Goal: Information Seeking & Learning: Learn about a topic

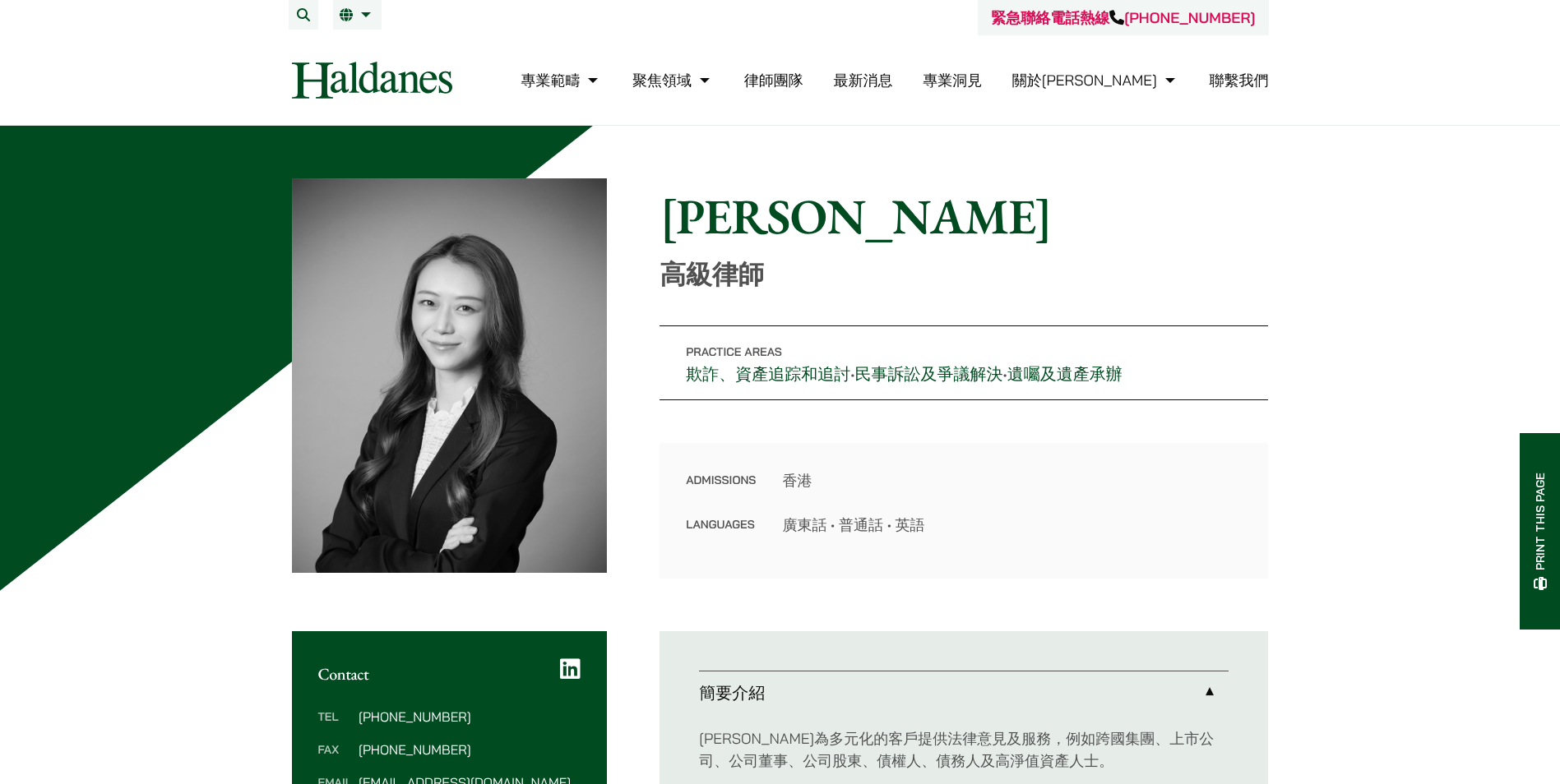
drag, startPoint x: 786, startPoint y: 527, endPoint x: 923, endPoint y: 527, distance: 137.0
click at [923, 527] on dd "廣東話 • 普通話 • 英語" at bounding box center [1012, 524] width 460 height 22
copy dd "廣東話 • 普通話 • 英語"
click at [353, 47] on span "EN" at bounding box center [356, 48] width 18 height 17
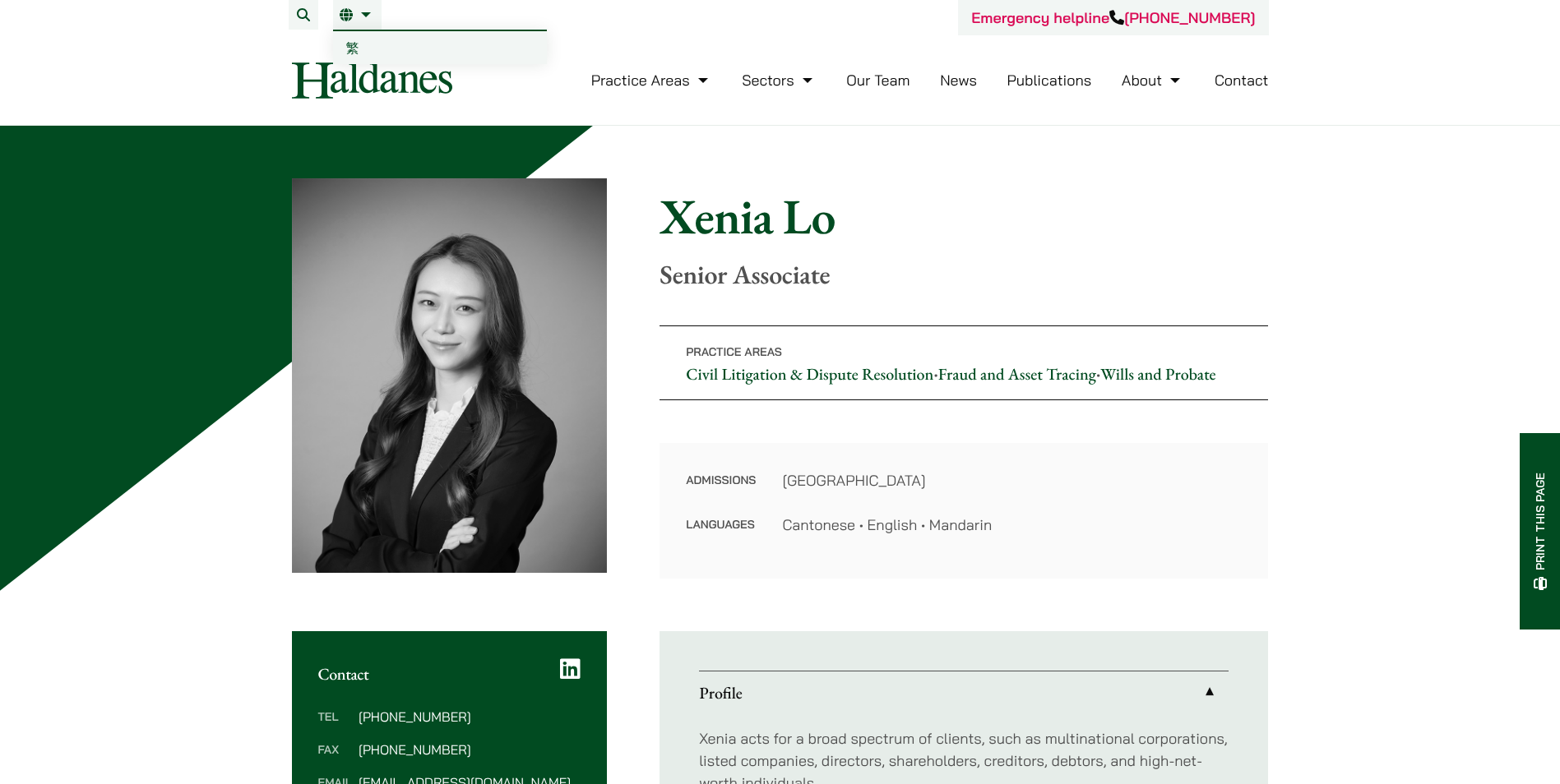
click at [350, 51] on span "繁" at bounding box center [353, 48] width 13 height 17
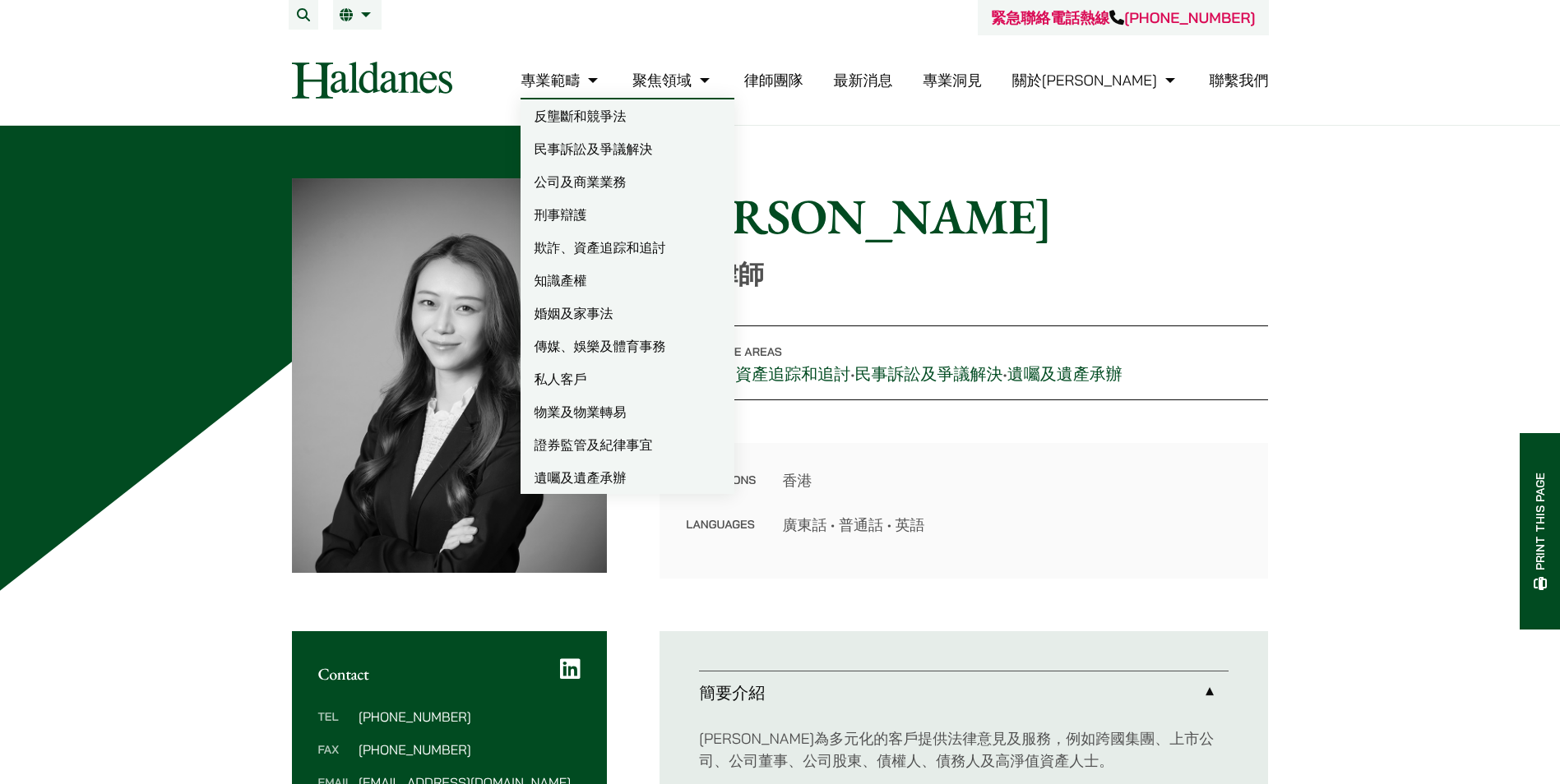
click at [602, 81] on link "專業範疇" at bounding box center [562, 80] width 81 height 19
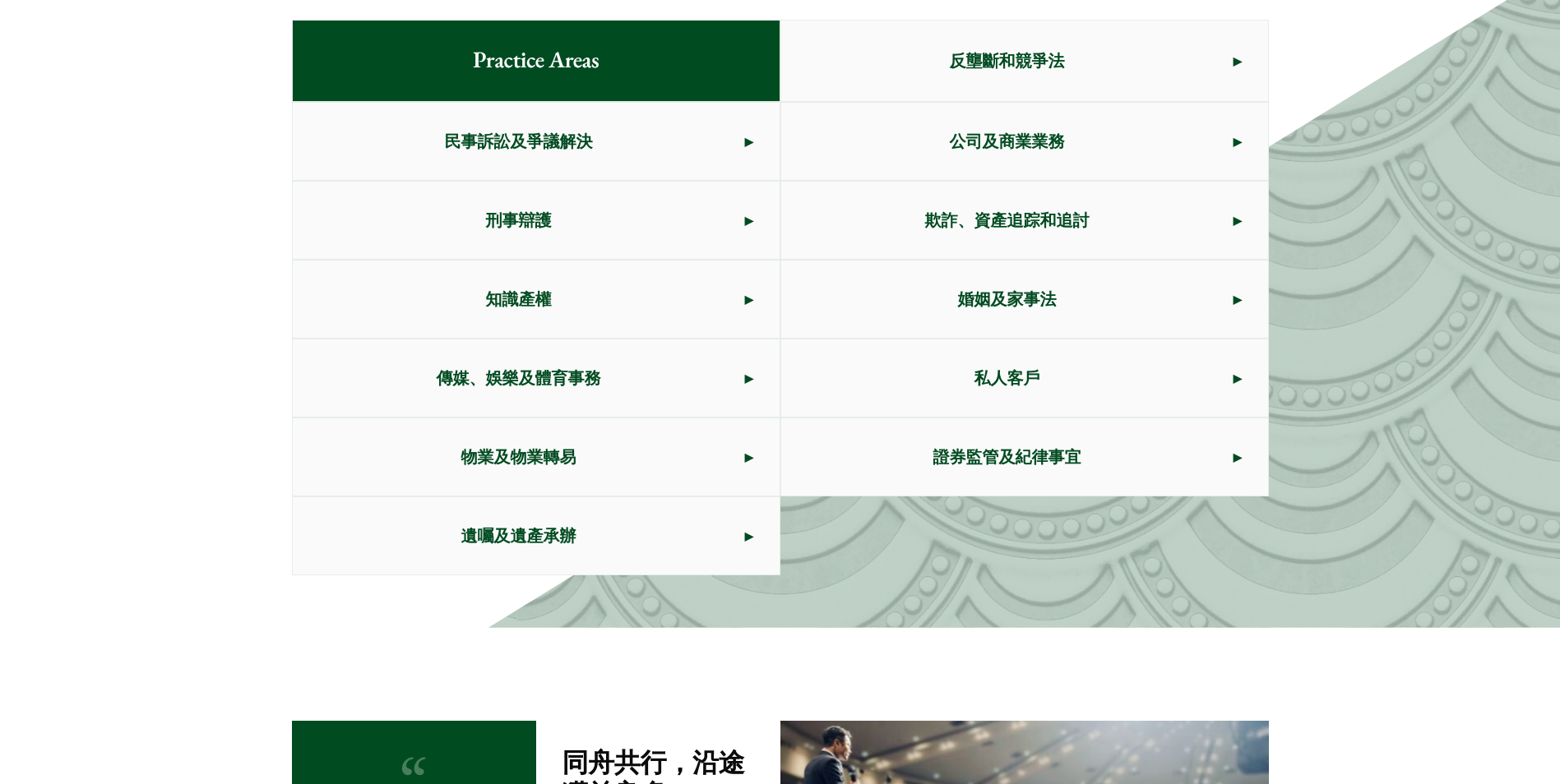
scroll to position [925, 0]
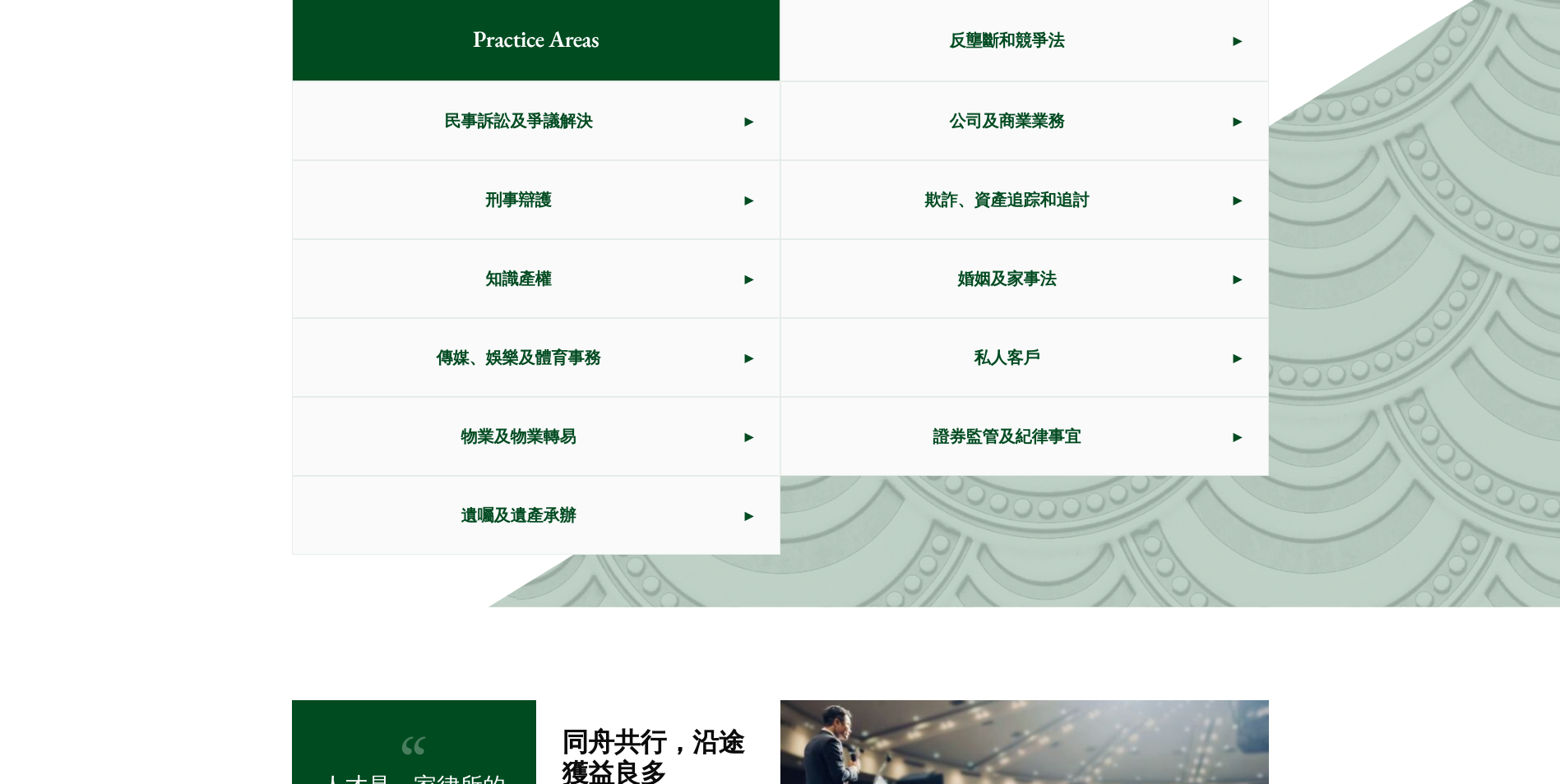
click at [550, 114] on span "民事訴訟及爭議解決" at bounding box center [519, 120] width 453 height 77
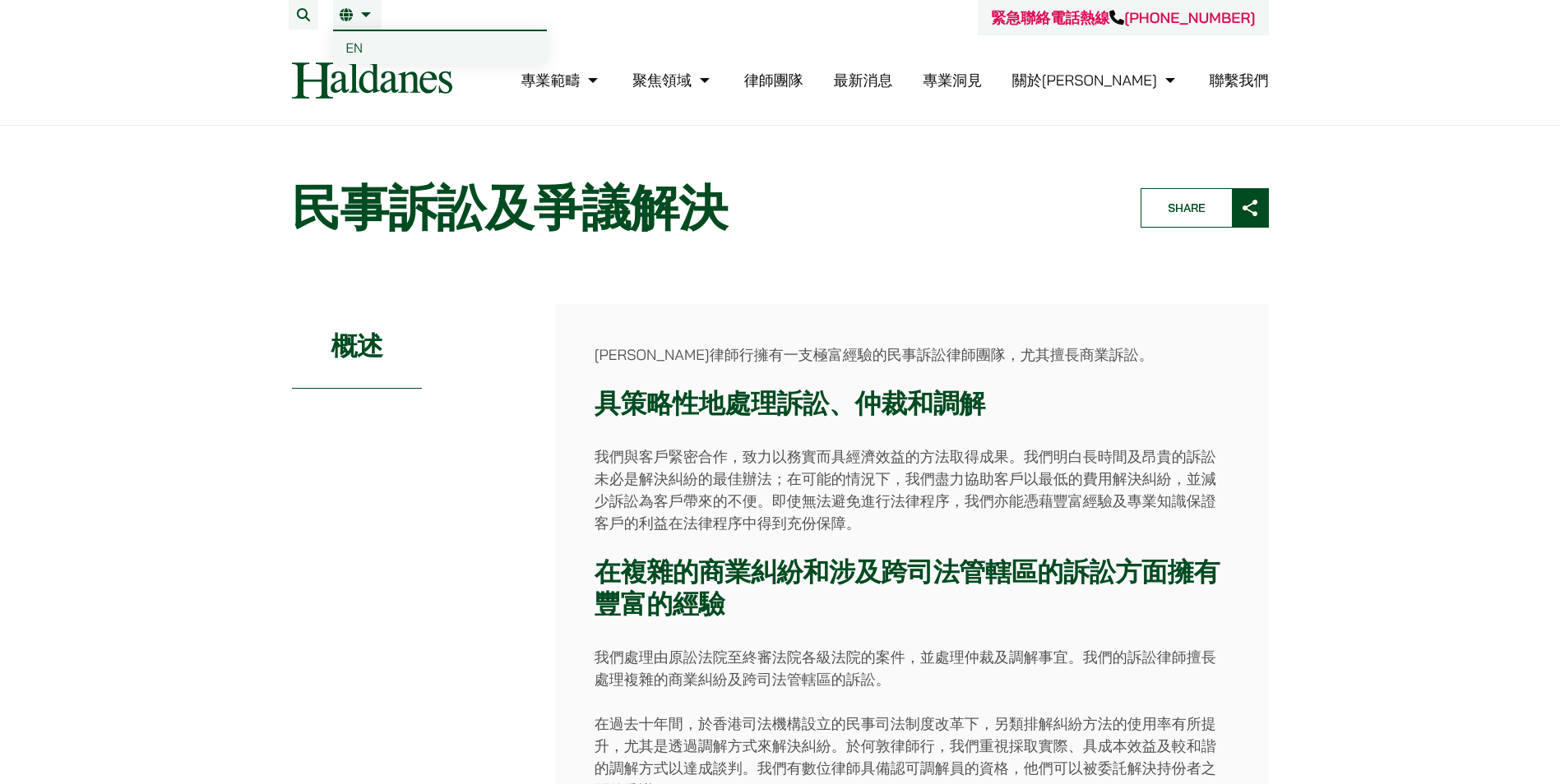
click at [362, 43] on span "EN" at bounding box center [356, 48] width 18 height 17
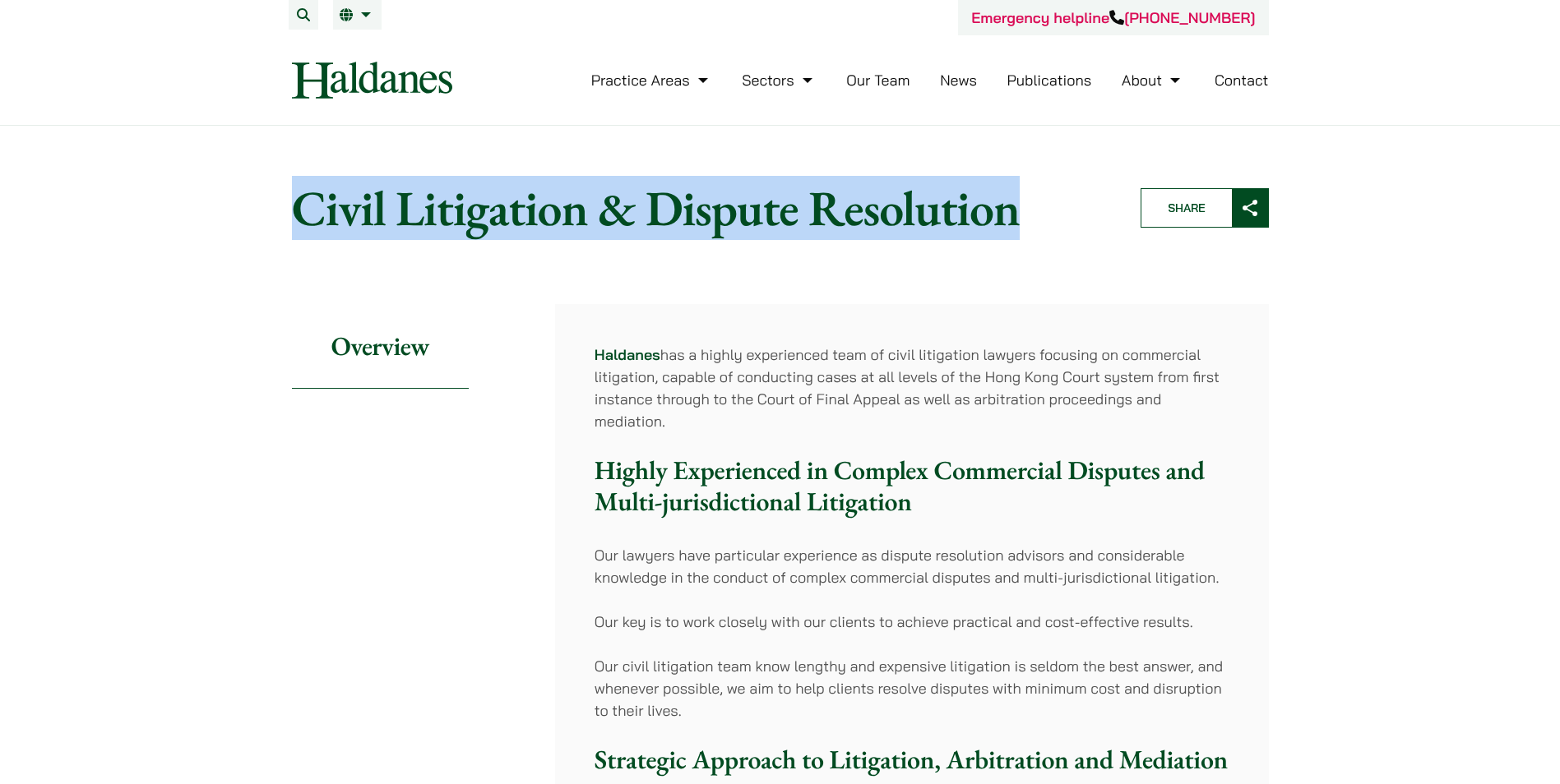
drag, startPoint x: 293, startPoint y: 210, endPoint x: 1024, endPoint y: 242, distance: 731.7
click at [1024, 242] on header "Home » Practice Areas » Civil Litigation & Dispute Resolution Civil Litigation …" at bounding box center [780, 208] width 1006 height 88
copy h1 "Civil Litigation & Dispute Resolution"
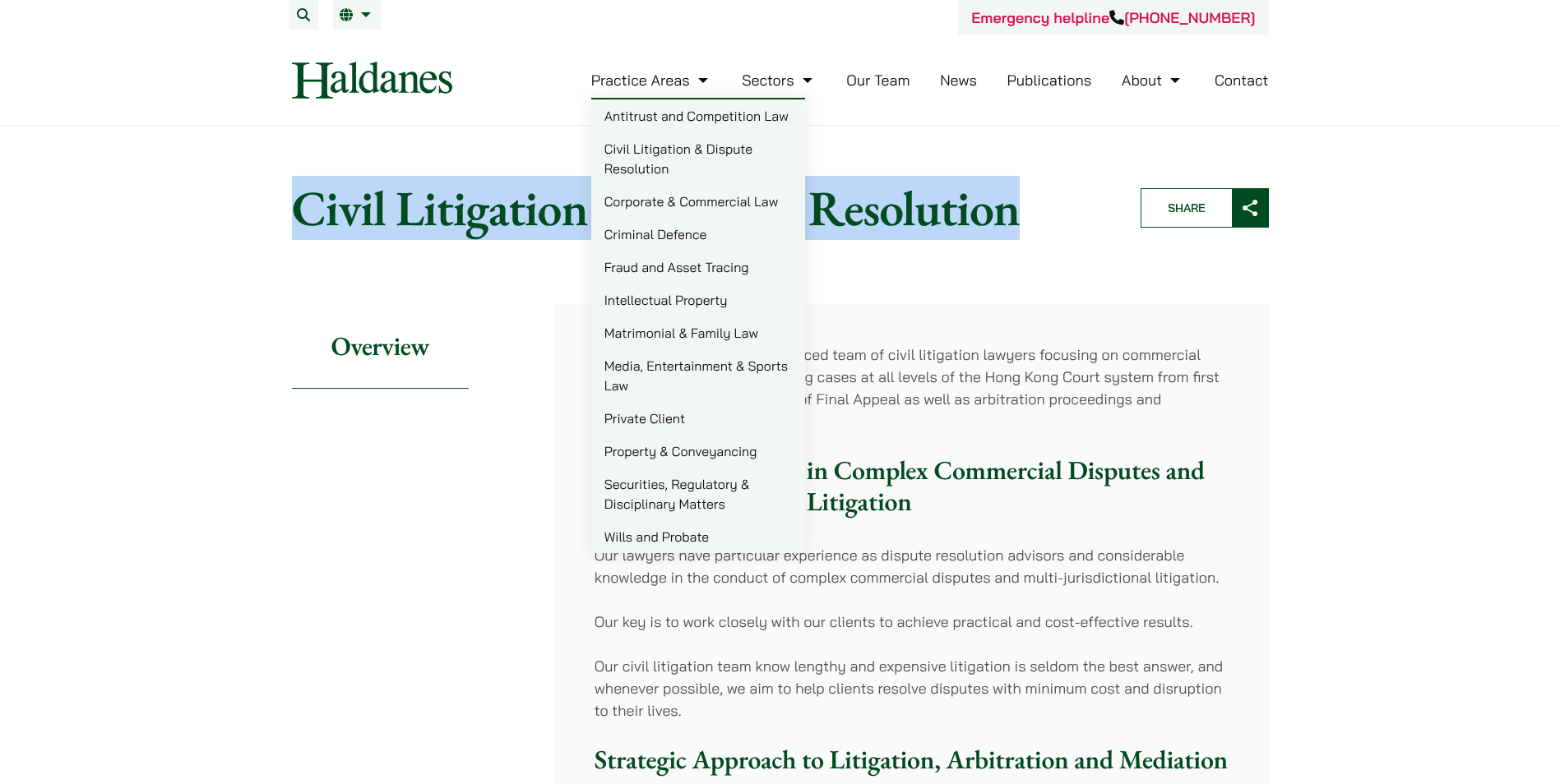
click at [617, 224] on link "Criminal Defence" at bounding box center [699, 233] width 214 height 33
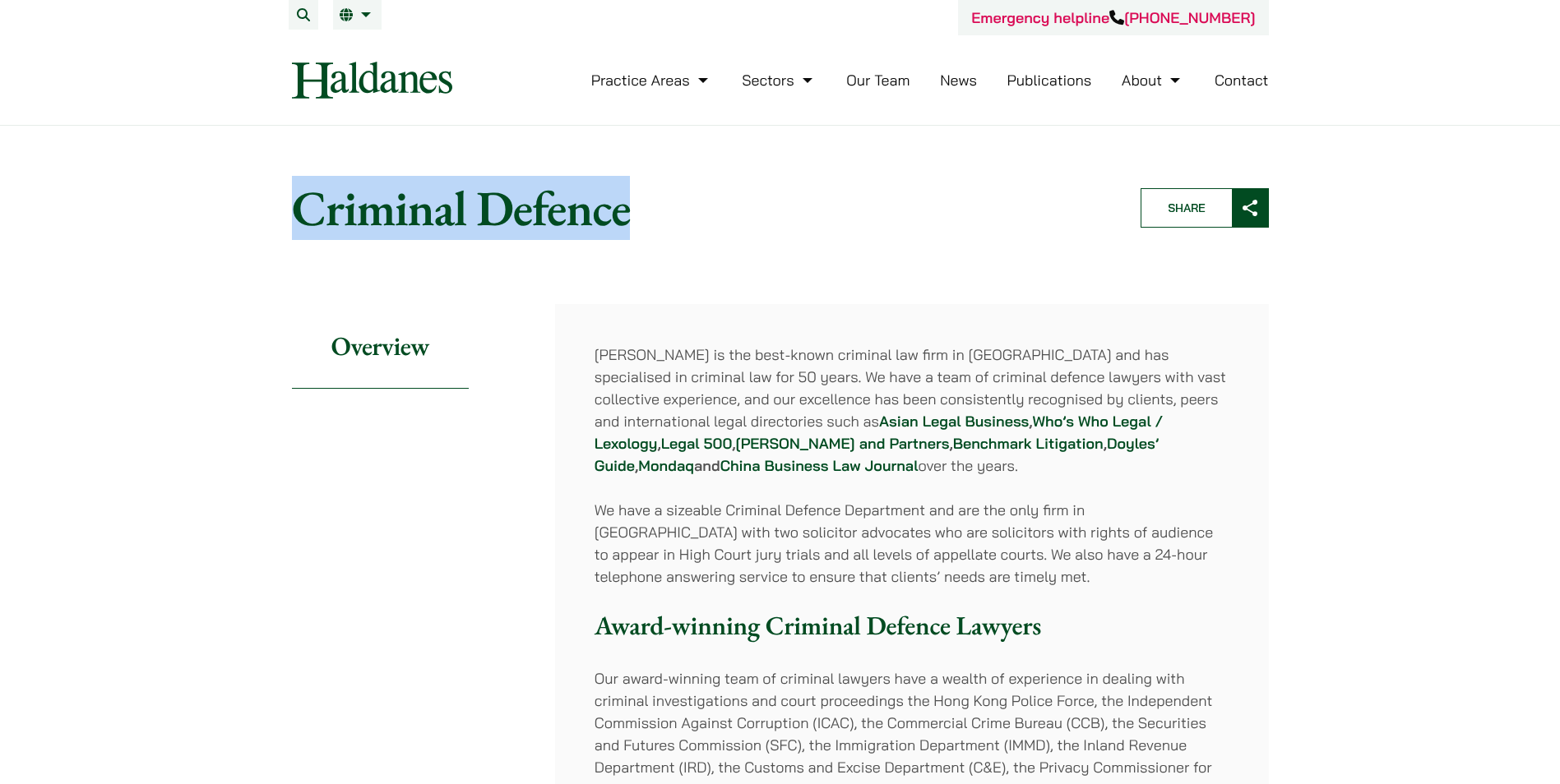
drag, startPoint x: 295, startPoint y: 212, endPoint x: 630, endPoint y: 217, distance: 335.0
click at [630, 217] on h1 "Criminal Defence" at bounding box center [702, 208] width 821 height 59
copy h1 "Criminal Defence"
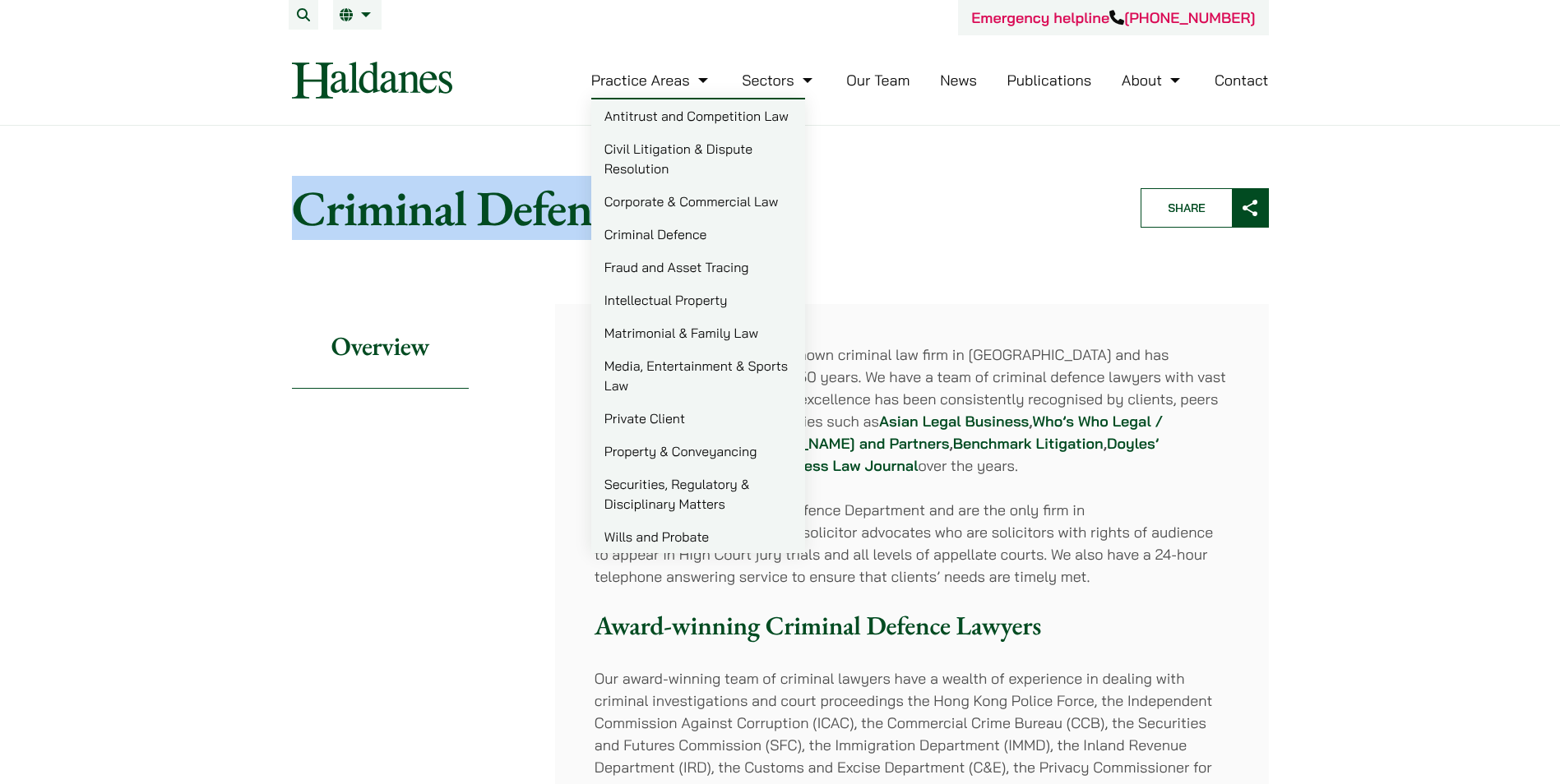
click at [646, 332] on link "Matrimonial & Family Law" at bounding box center [699, 332] width 214 height 33
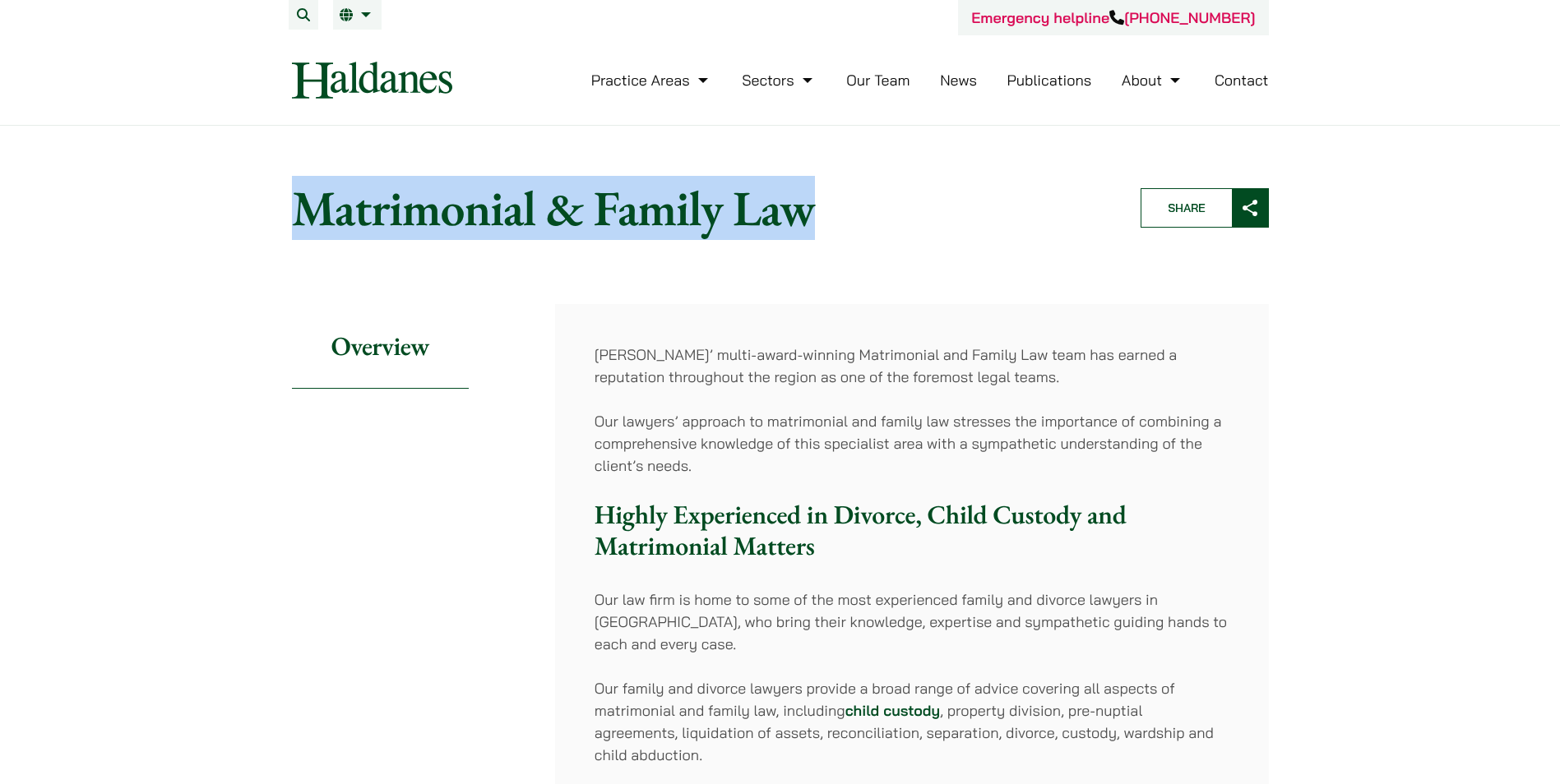
drag, startPoint x: 301, startPoint y: 206, endPoint x: 807, endPoint y: 217, distance: 506.1
click at [807, 217] on h1 "Matrimonial & Family Law" at bounding box center [702, 208] width 821 height 59
copy h1 "Matrimonial & Family Law"
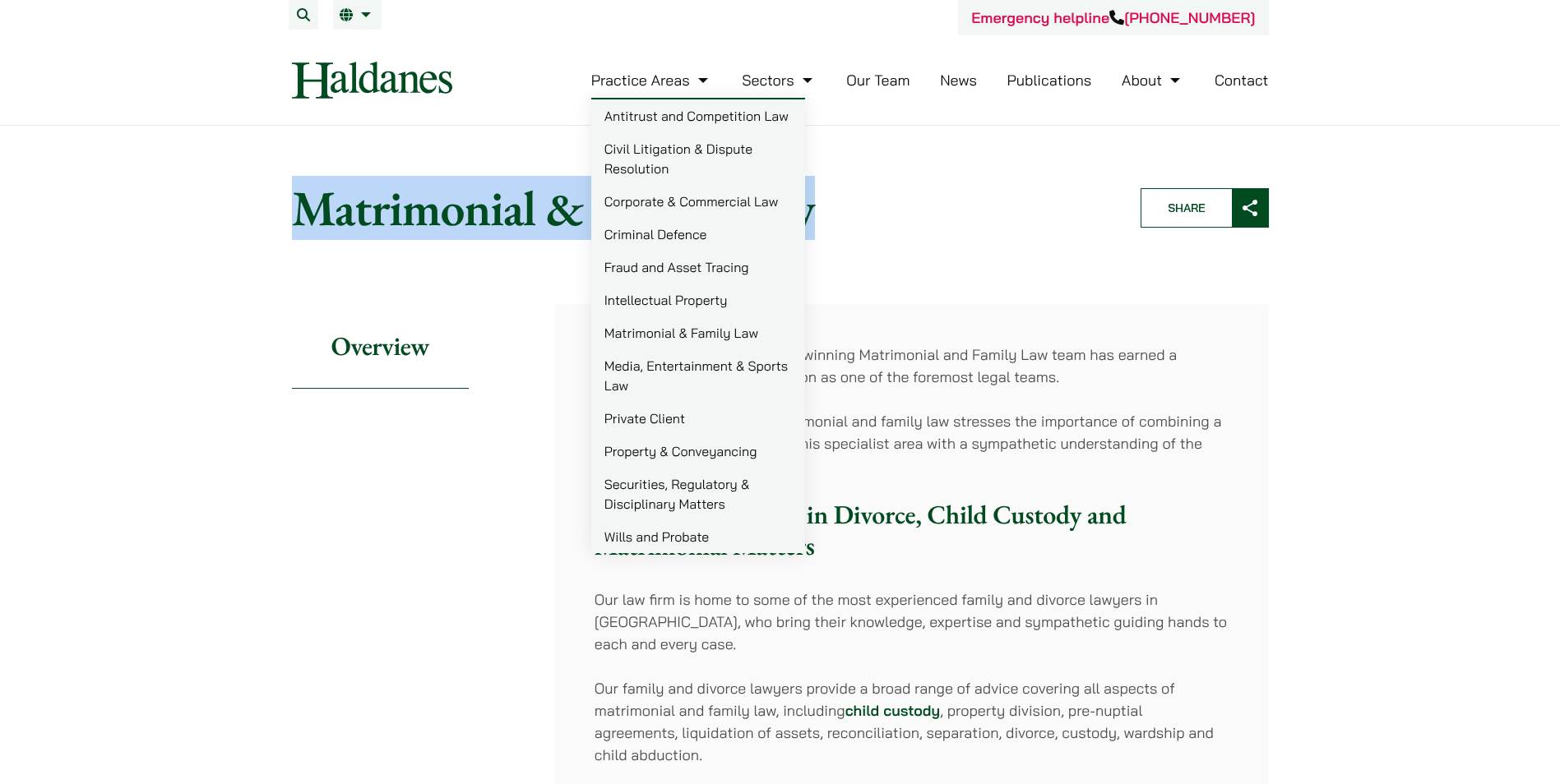
click at [653, 533] on link "Wills and Probate" at bounding box center [699, 537] width 214 height 33
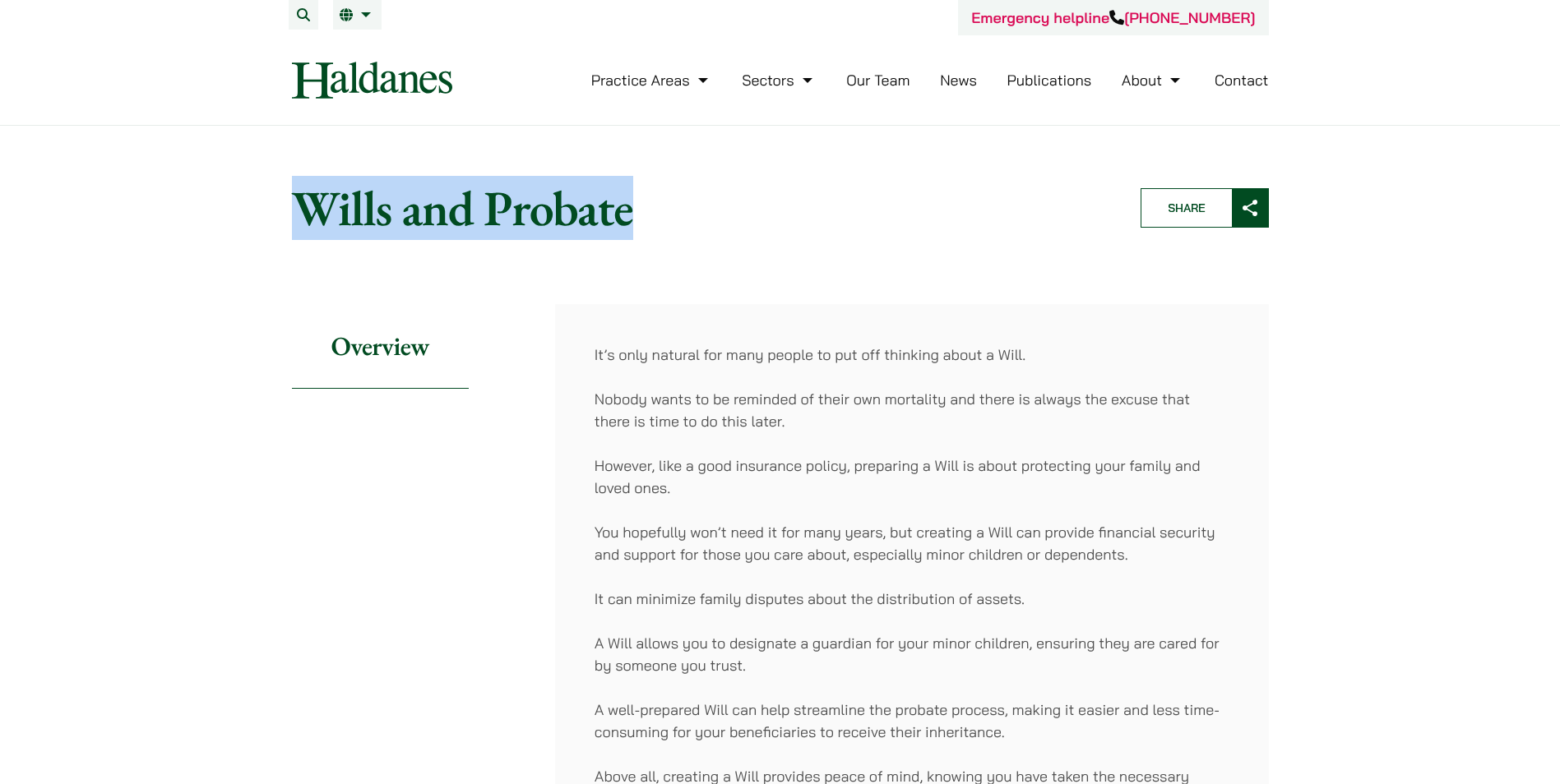
drag, startPoint x: 314, startPoint y: 204, endPoint x: 634, endPoint y: 221, distance: 320.5
click at [634, 221] on h1 "Wills and Probate" at bounding box center [702, 208] width 821 height 59
copy h1 "Wills and Probate"
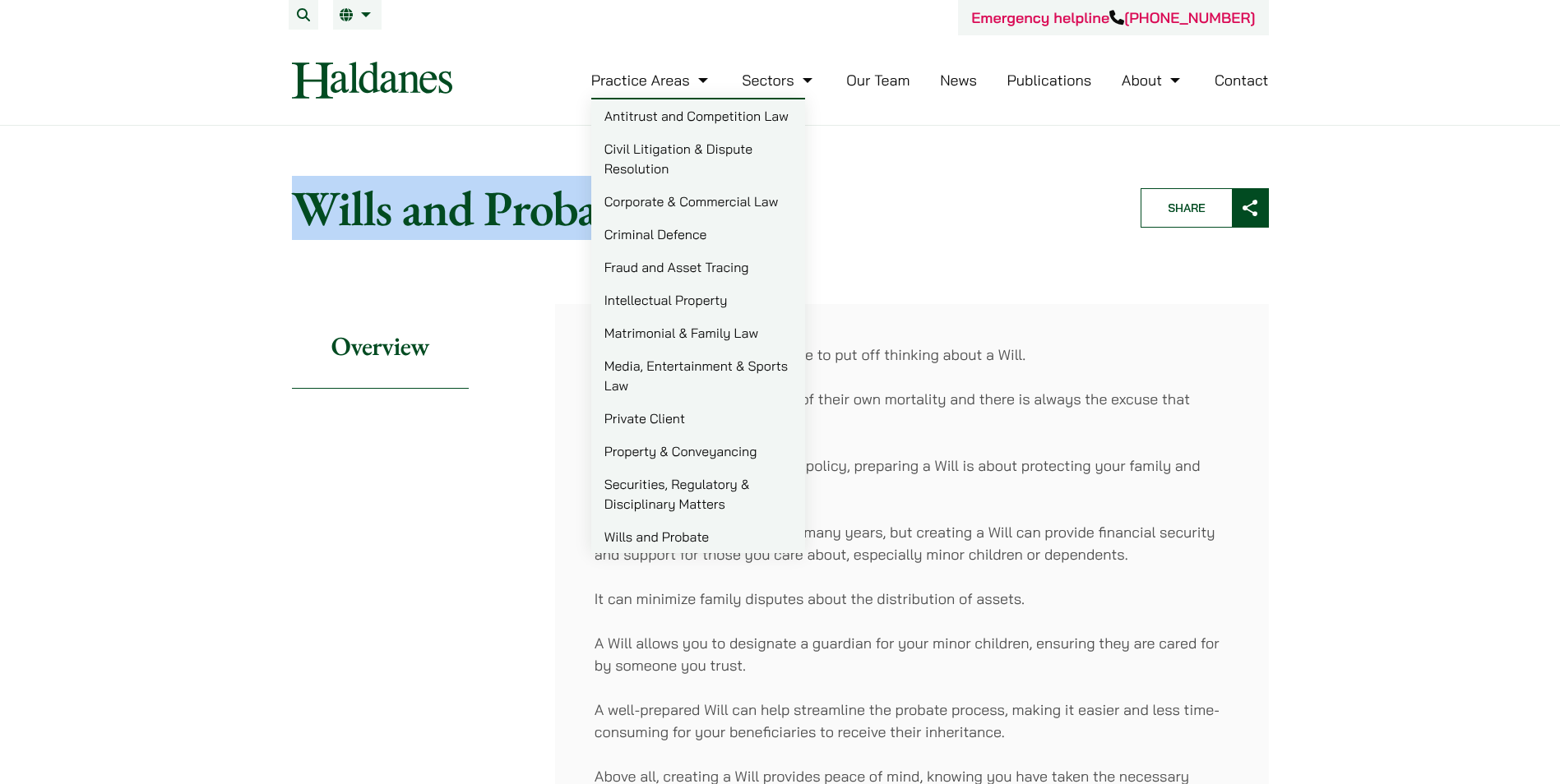
click at [348, 10] on link "EN" at bounding box center [357, 14] width 35 height 13
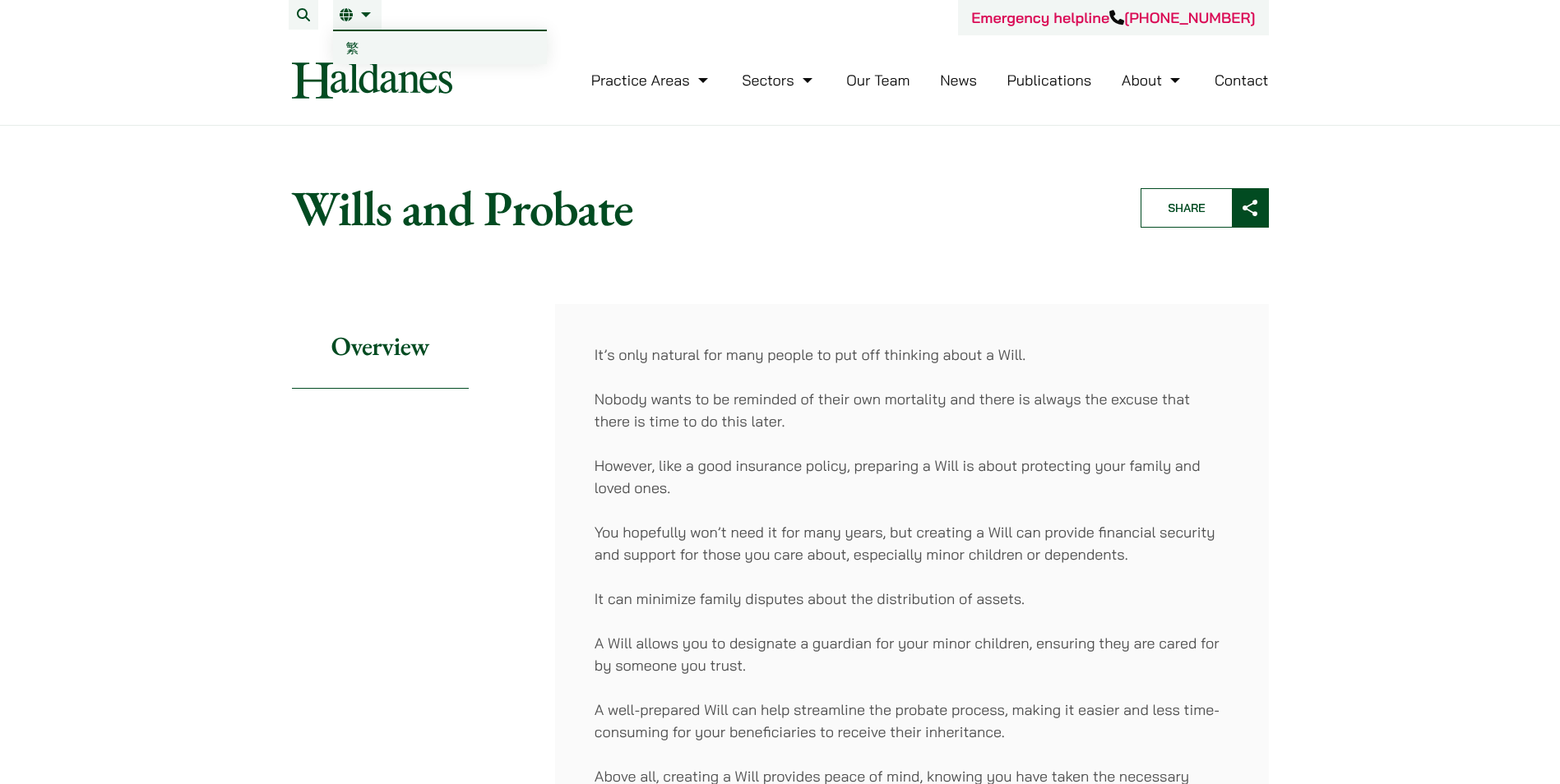
click at [351, 42] on span "繁" at bounding box center [353, 48] width 13 height 17
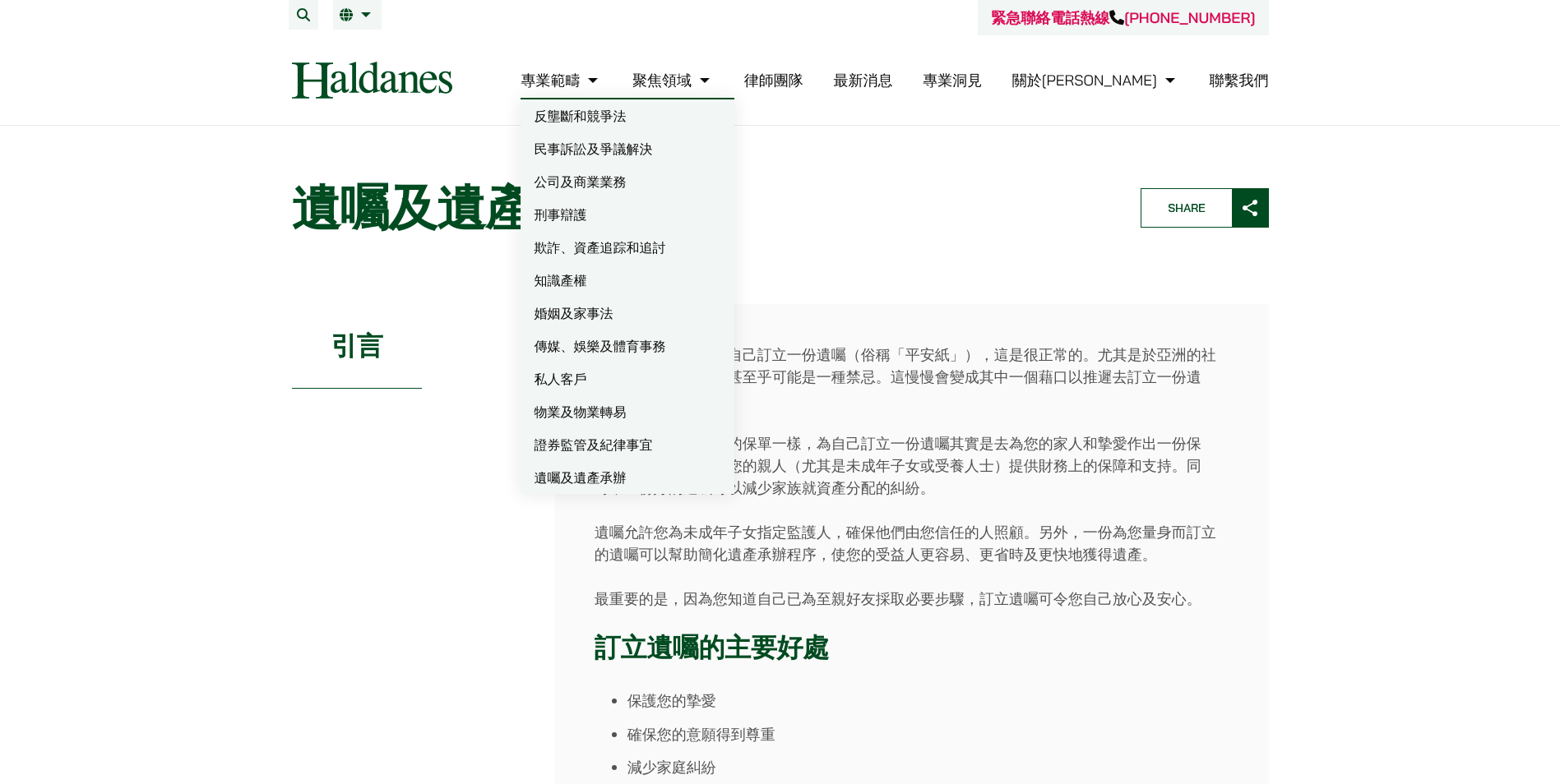
click at [653, 243] on link "欺詐、資產追踪和追討" at bounding box center [628, 247] width 214 height 33
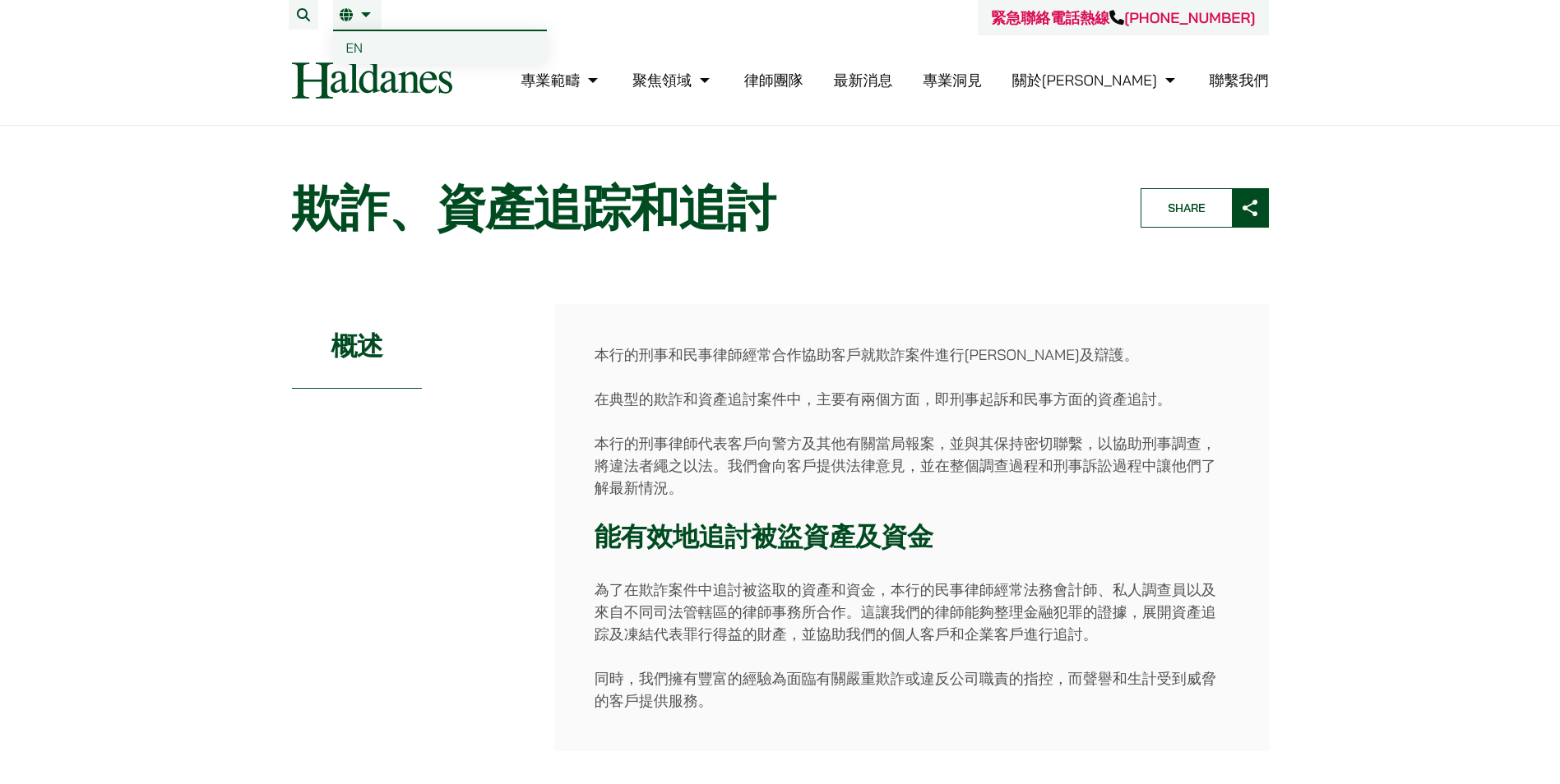
click at [353, 41] on span "EN" at bounding box center [356, 48] width 18 height 17
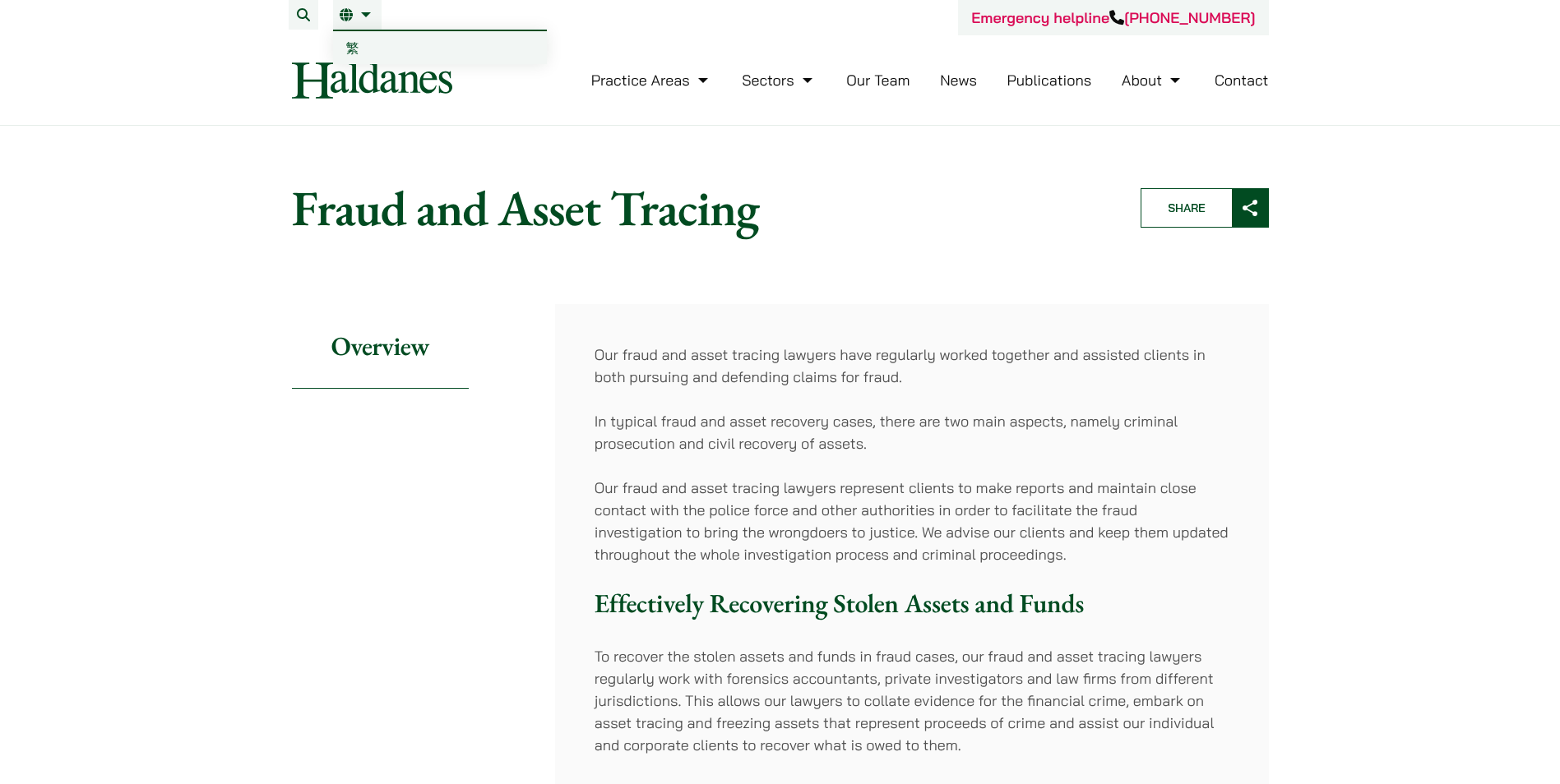
click at [347, 50] on span "繁" at bounding box center [353, 48] width 13 height 17
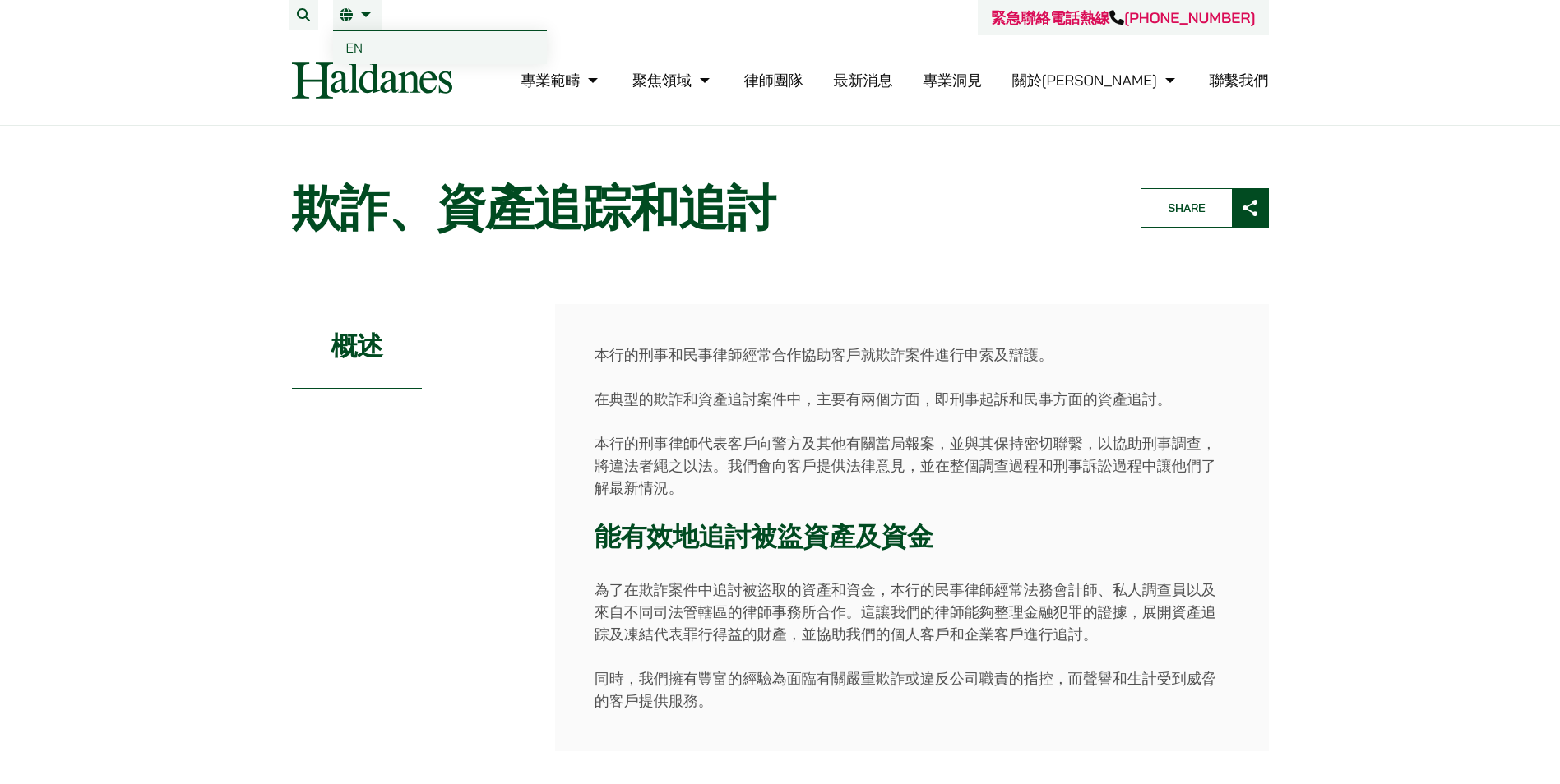
click at [360, 48] on span "EN" at bounding box center [356, 48] width 18 height 17
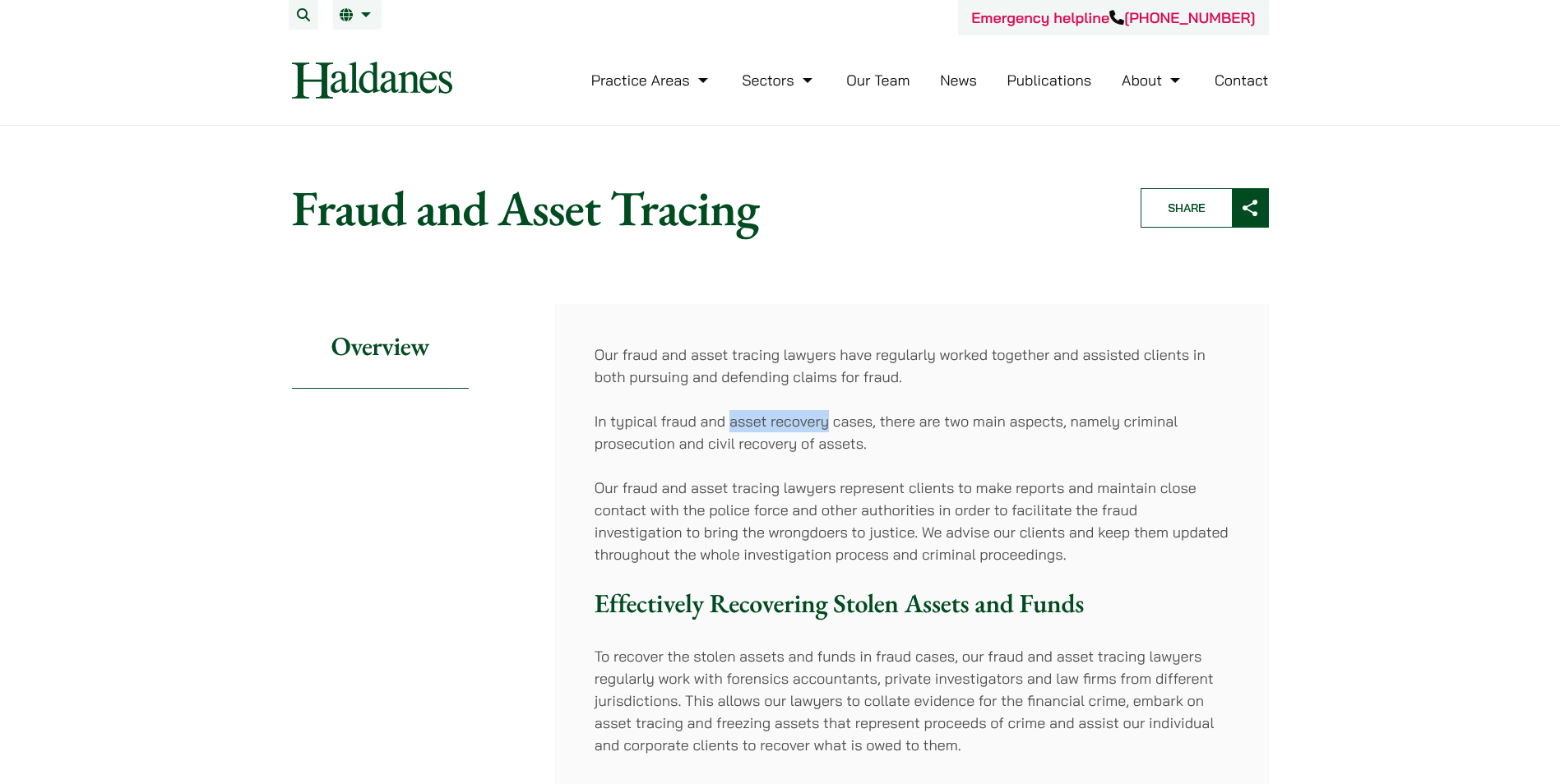
drag, startPoint x: 728, startPoint y: 417, endPoint x: 830, endPoint y: 424, distance: 102.2
click at [830, 424] on p "In typical fraud and asset recovery cases, there are two main aspects, namely c…" at bounding box center [912, 432] width 635 height 44
